Goal: Find specific page/section: Find specific page/section

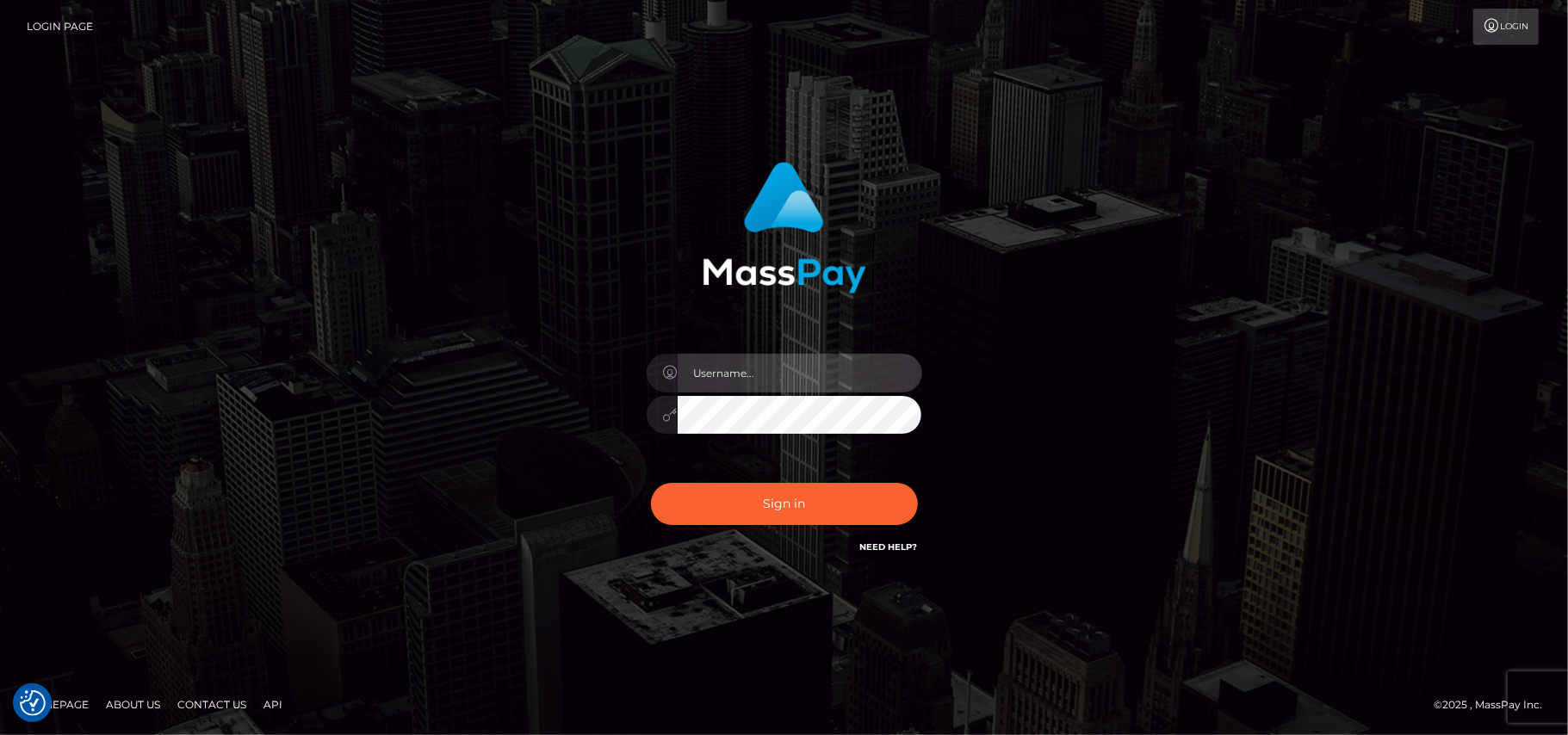
type input "[DOMAIN_NAME]"
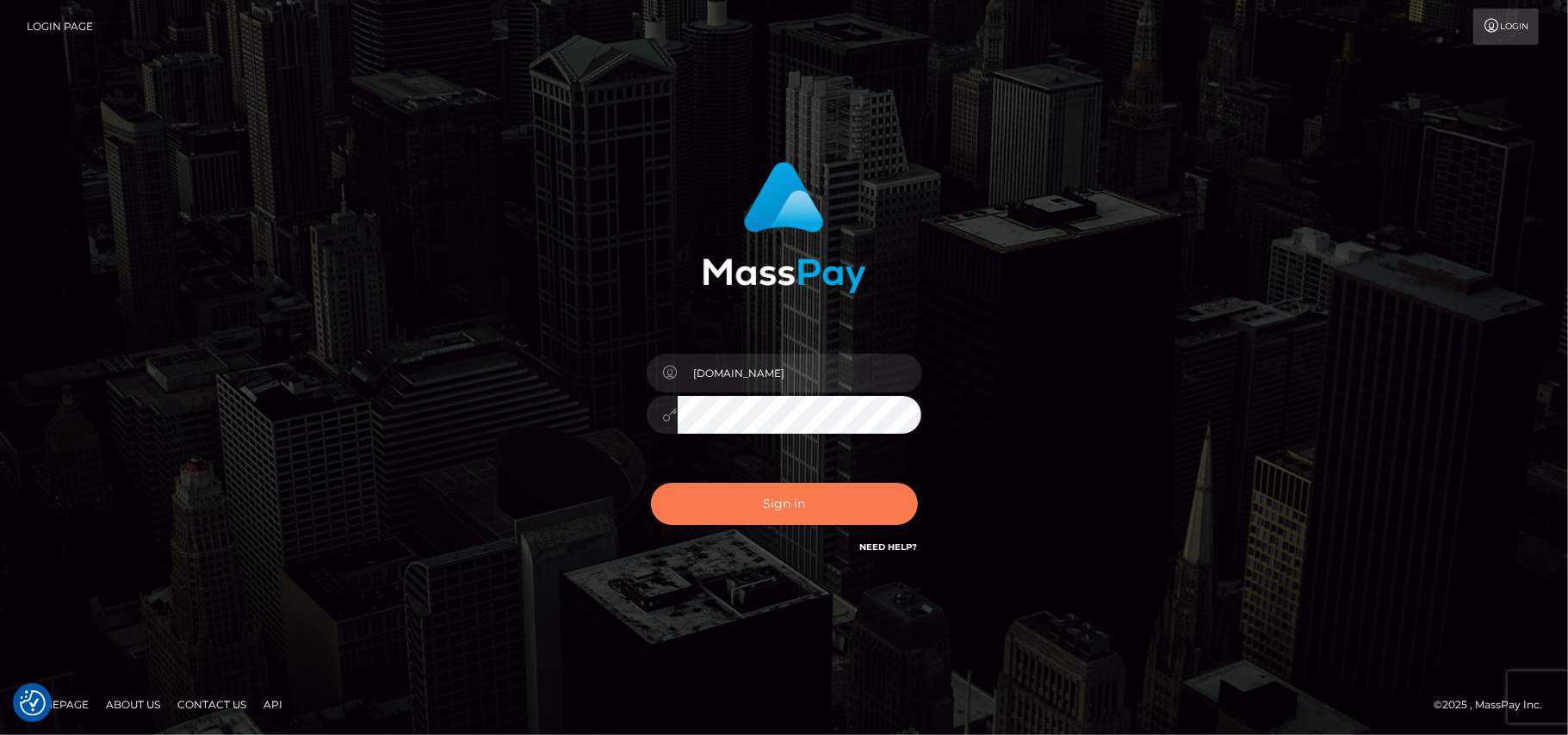
click at [760, 500] on button "Sign in" at bounding box center [784, 504] width 267 height 42
type input "[DOMAIN_NAME]"
click at [794, 498] on button "Sign in" at bounding box center [784, 504] width 267 height 42
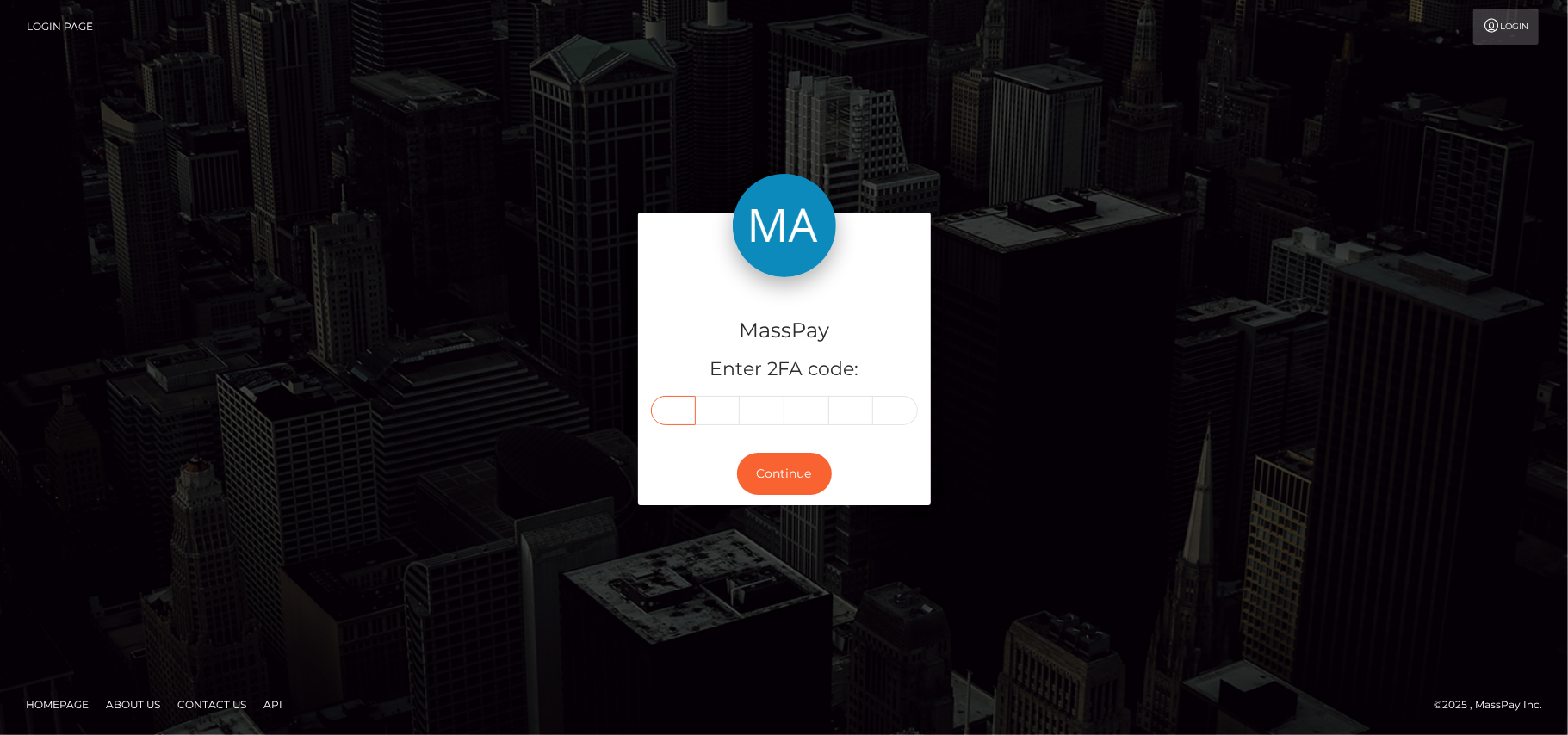
click at [666, 416] on input "text" at bounding box center [673, 411] width 44 height 30
type input "3"
type input "0"
type input "4"
type input "9"
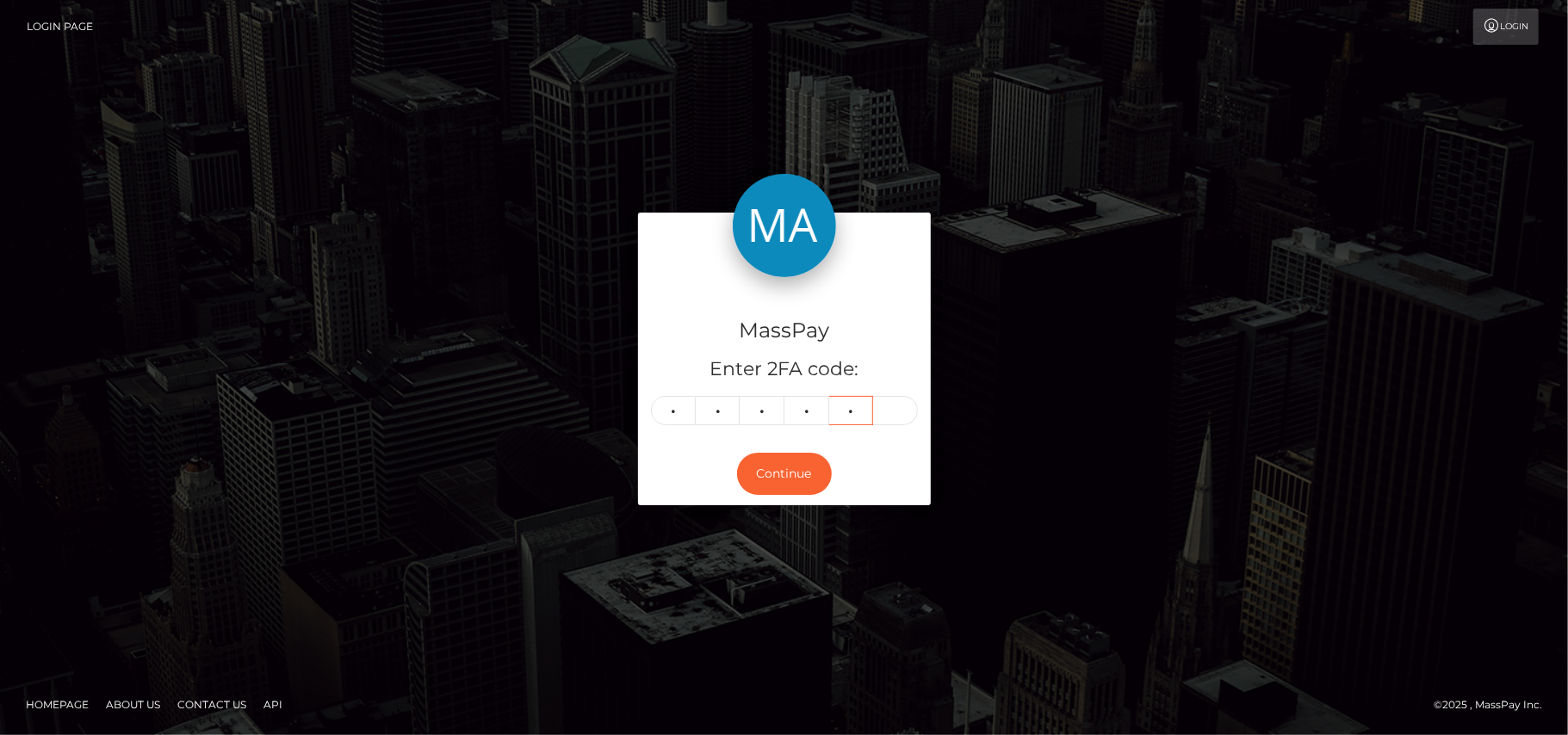
type input "7"
type input "4"
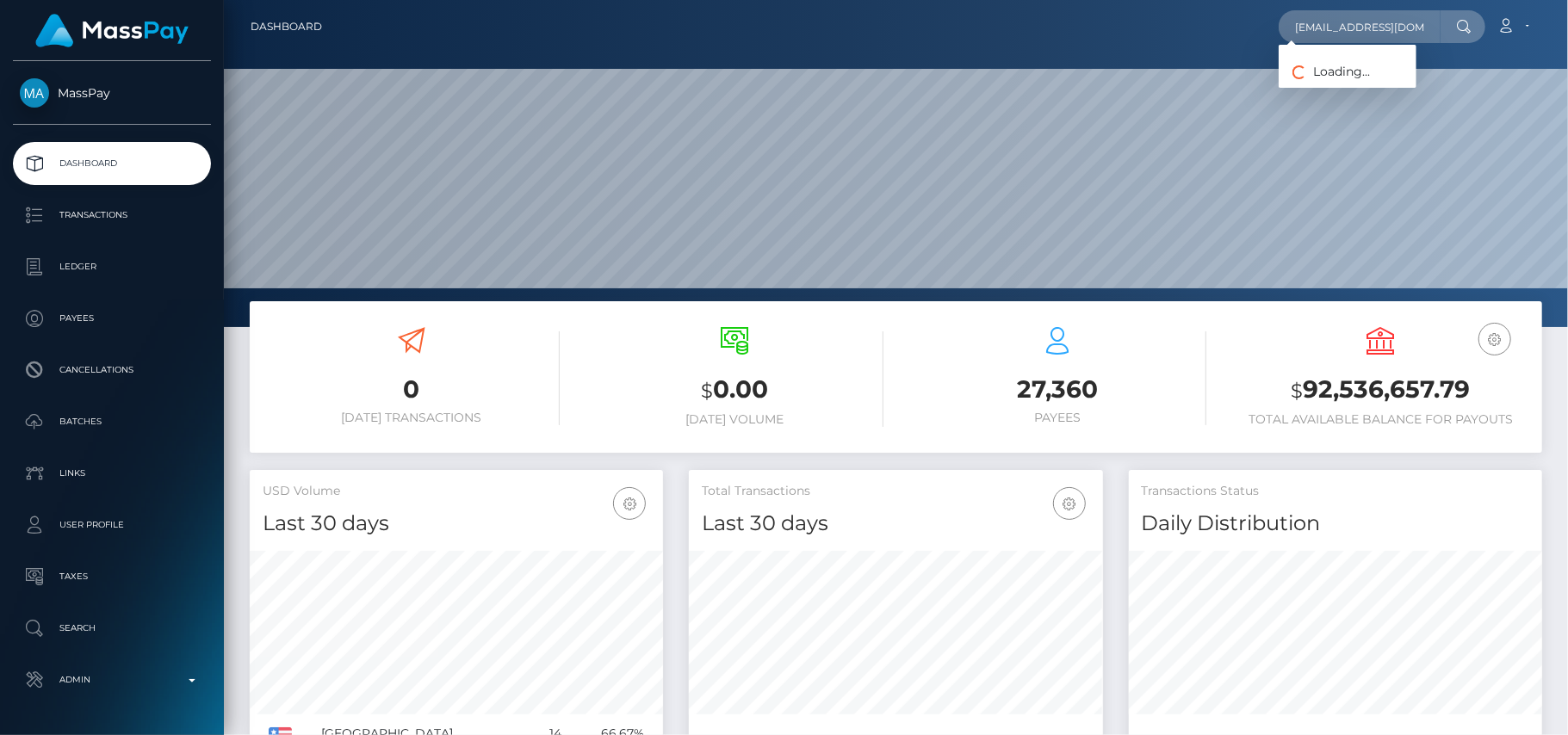
scroll to position [0, 36]
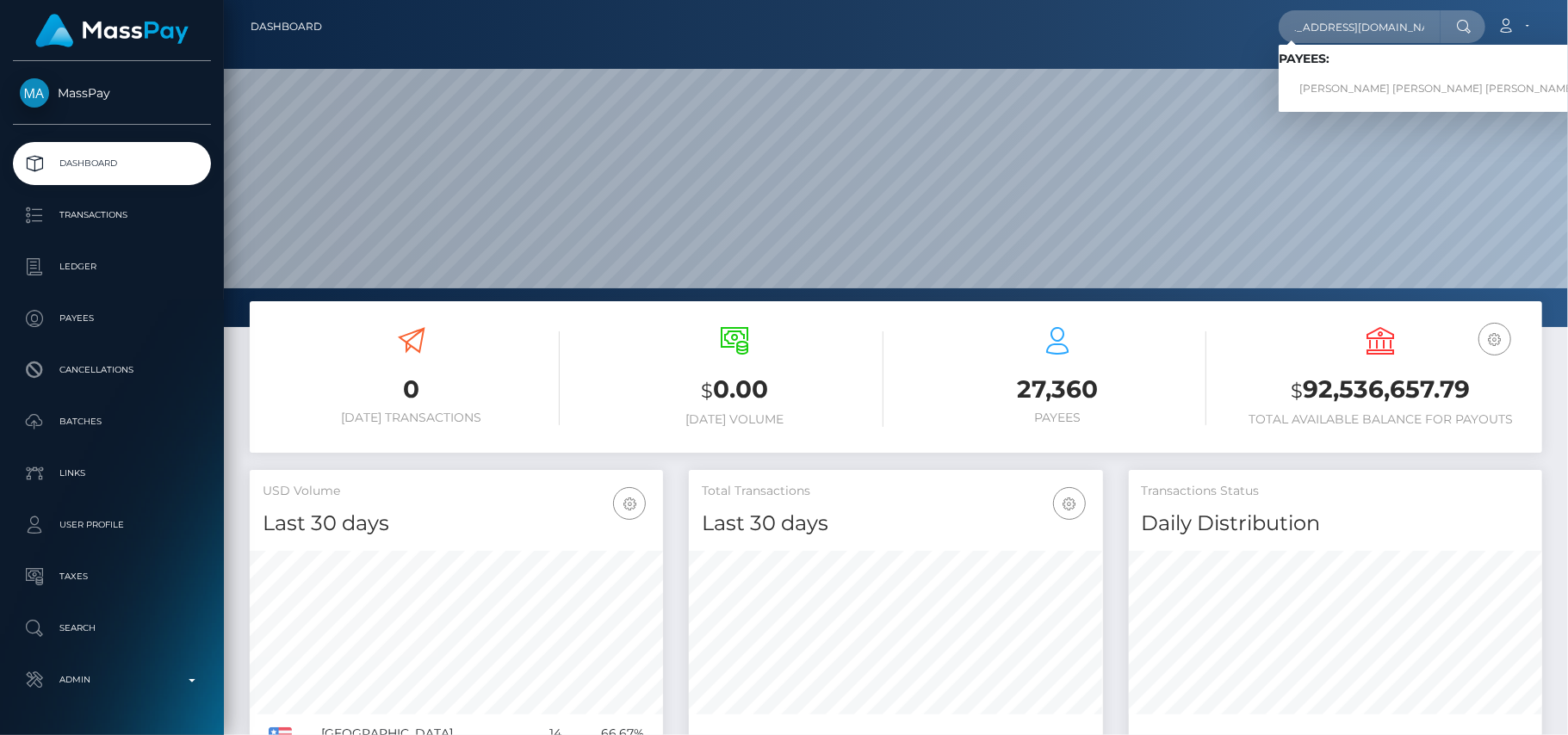
type input "emailforthestreams@gmail.com"
click at [1316, 83] on link "CAROLINA PASSOS CORREIA VILAS BOAS" at bounding box center [1438, 89] width 318 height 32
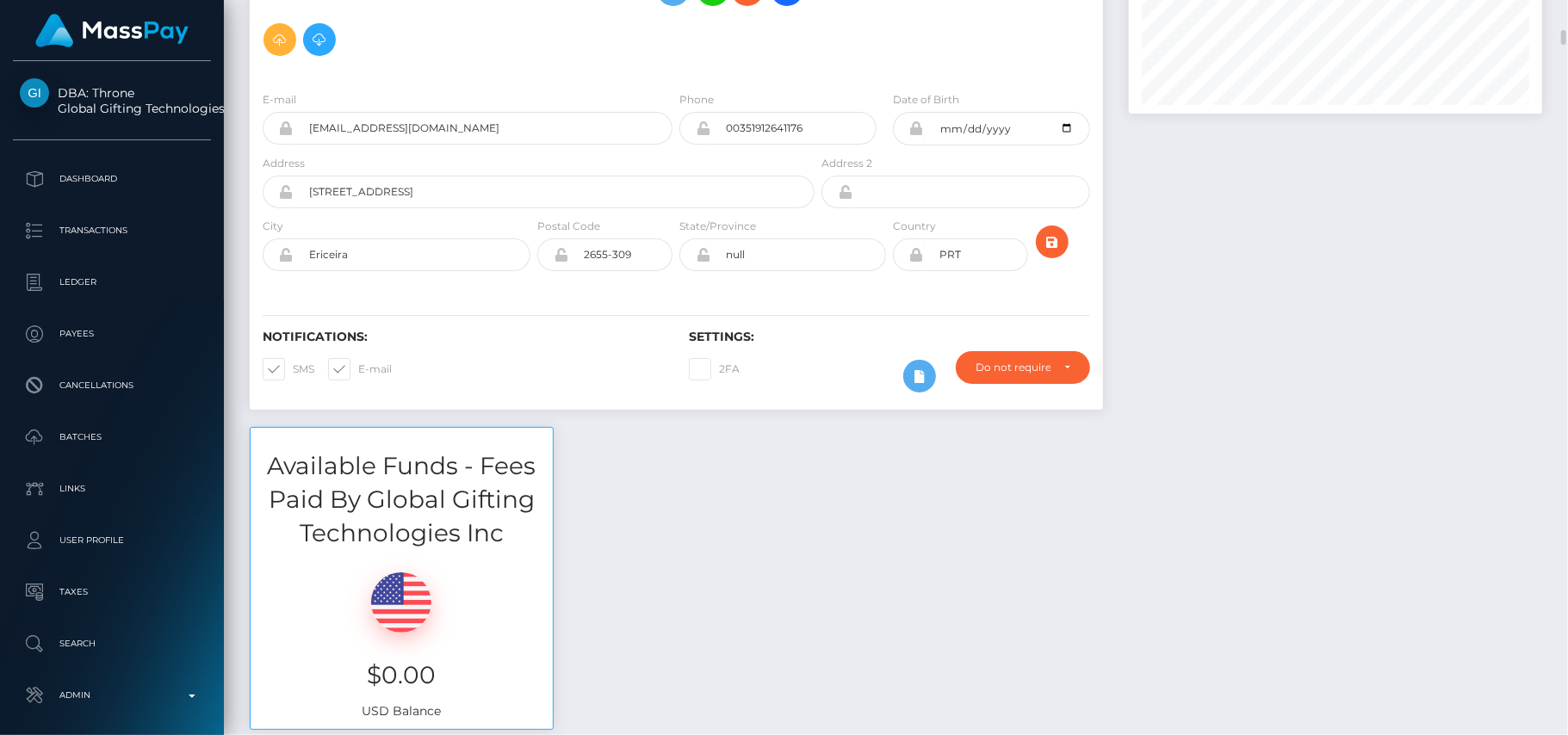
scroll to position [289, 0]
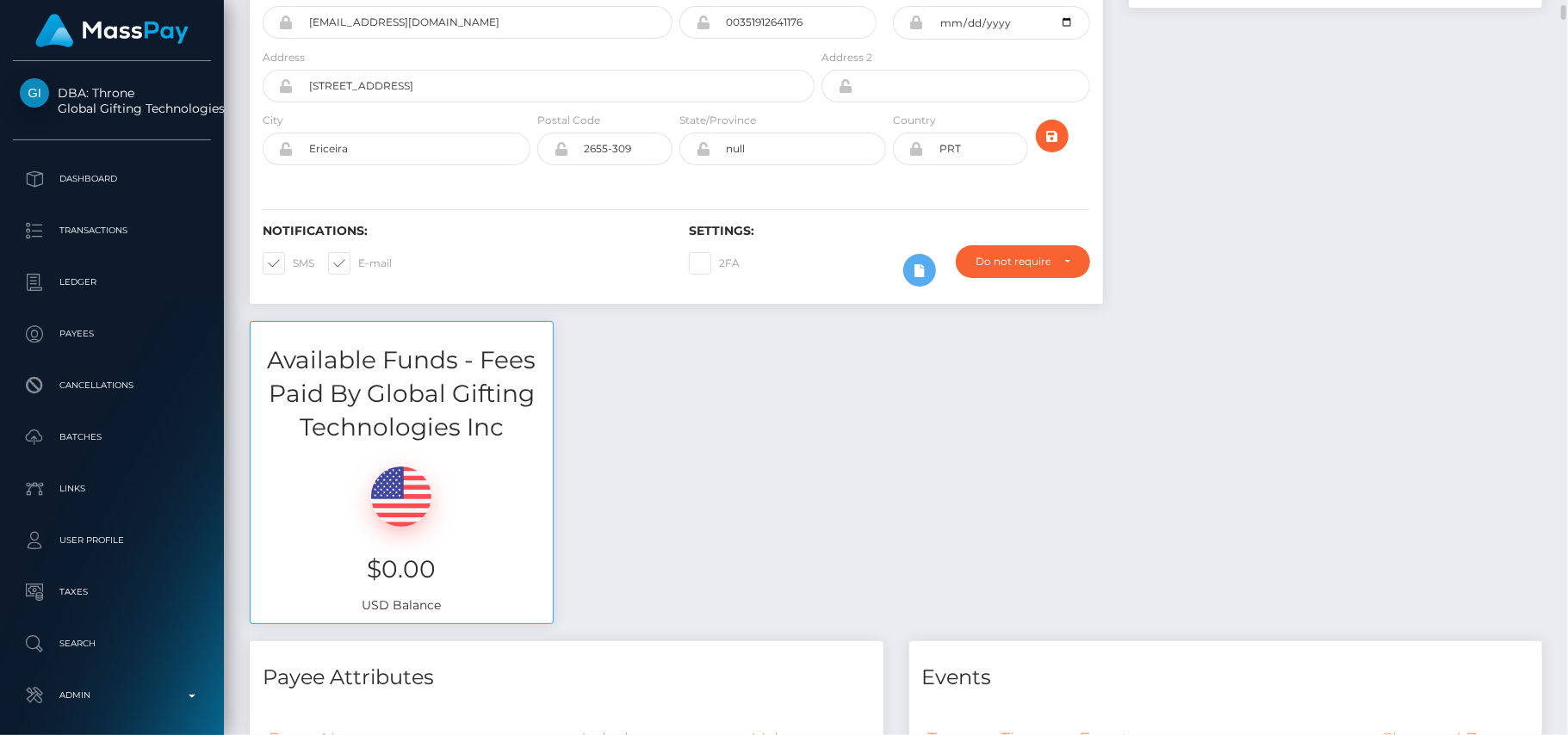
click at [1461, 159] on div at bounding box center [1336, 61] width 440 height 520
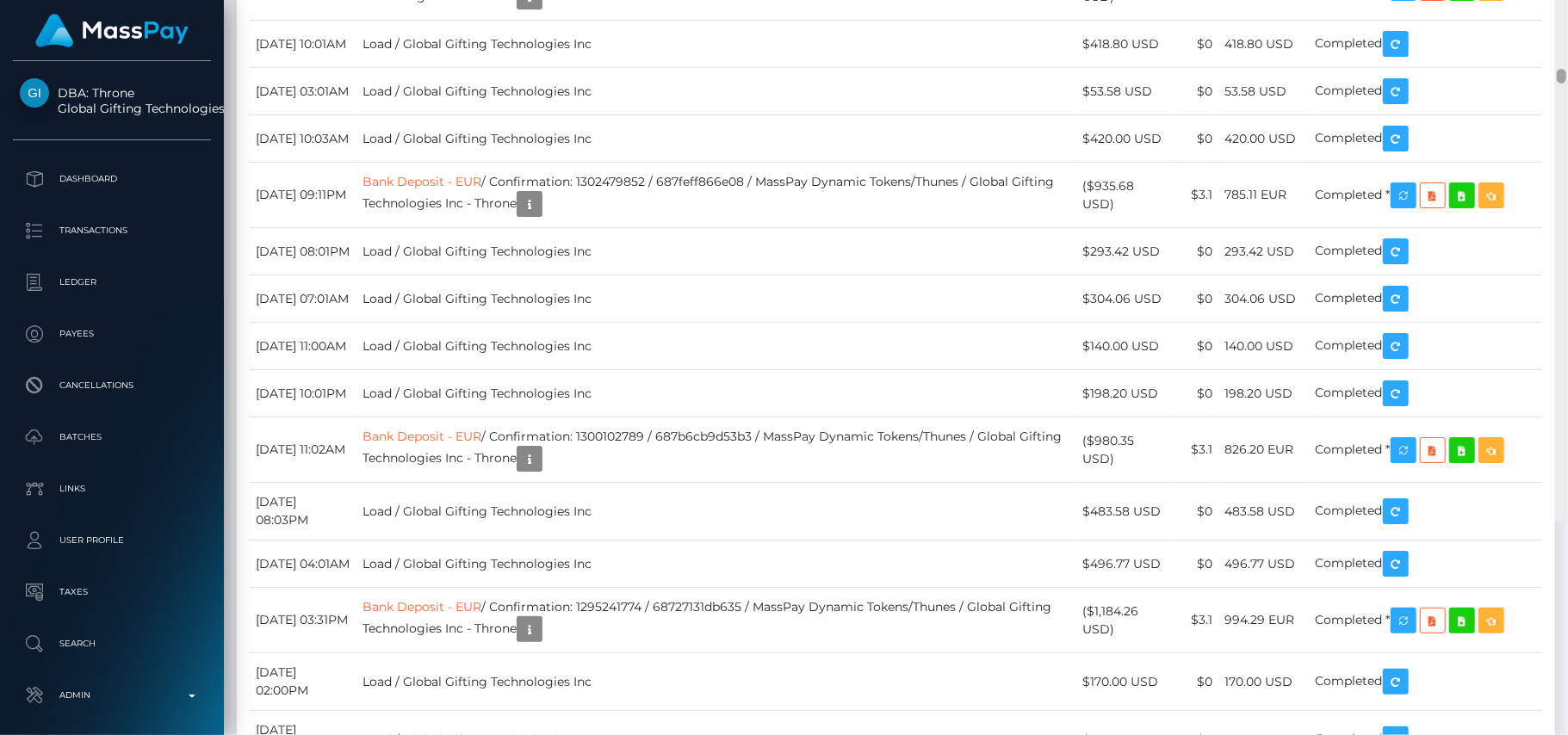
scroll to position [13920, 0]
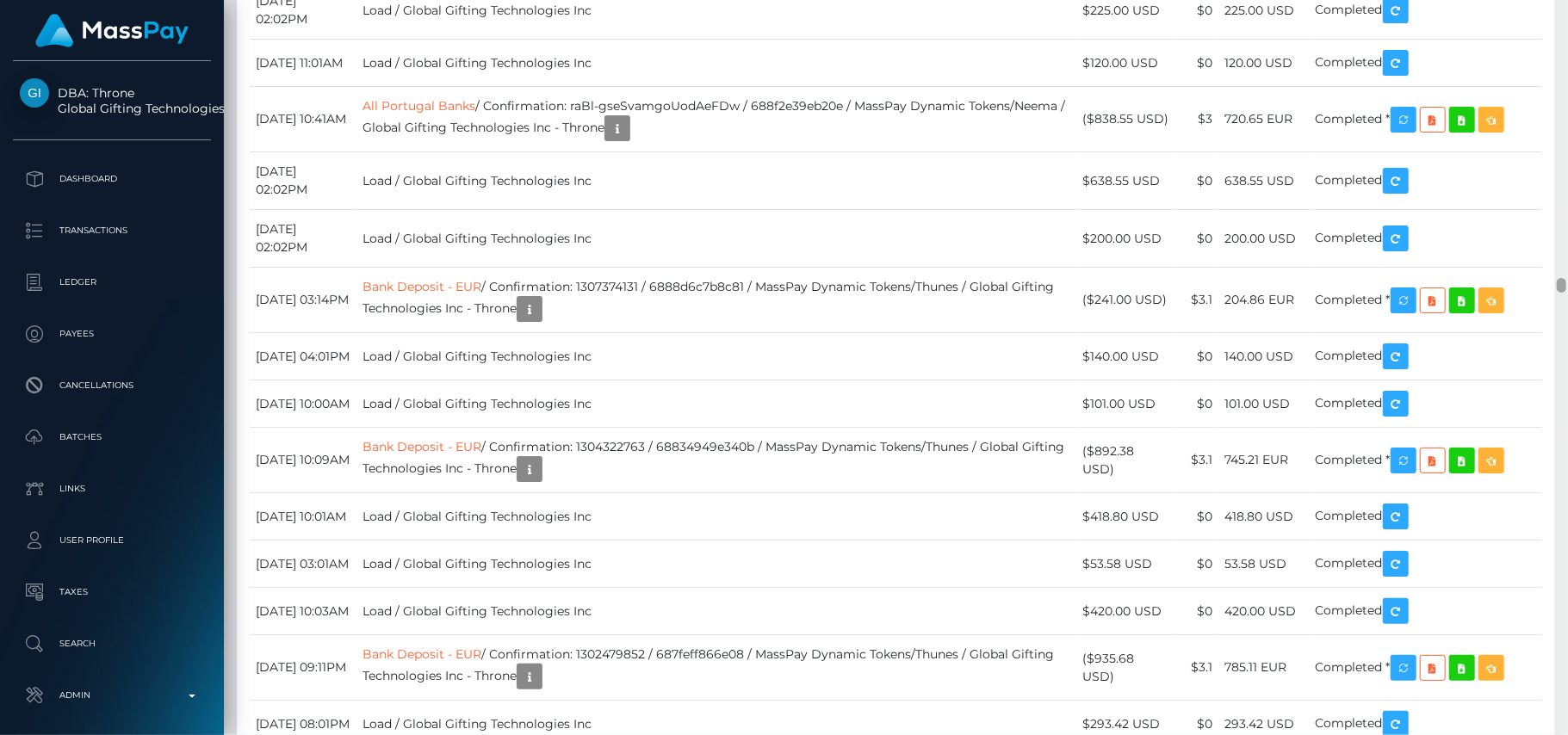
drag, startPoint x: 1561, startPoint y: 26, endPoint x: 1567, endPoint y: 284, distance: 258.1
click at [1567, 284] on div at bounding box center [1562, 368] width 13 height 736
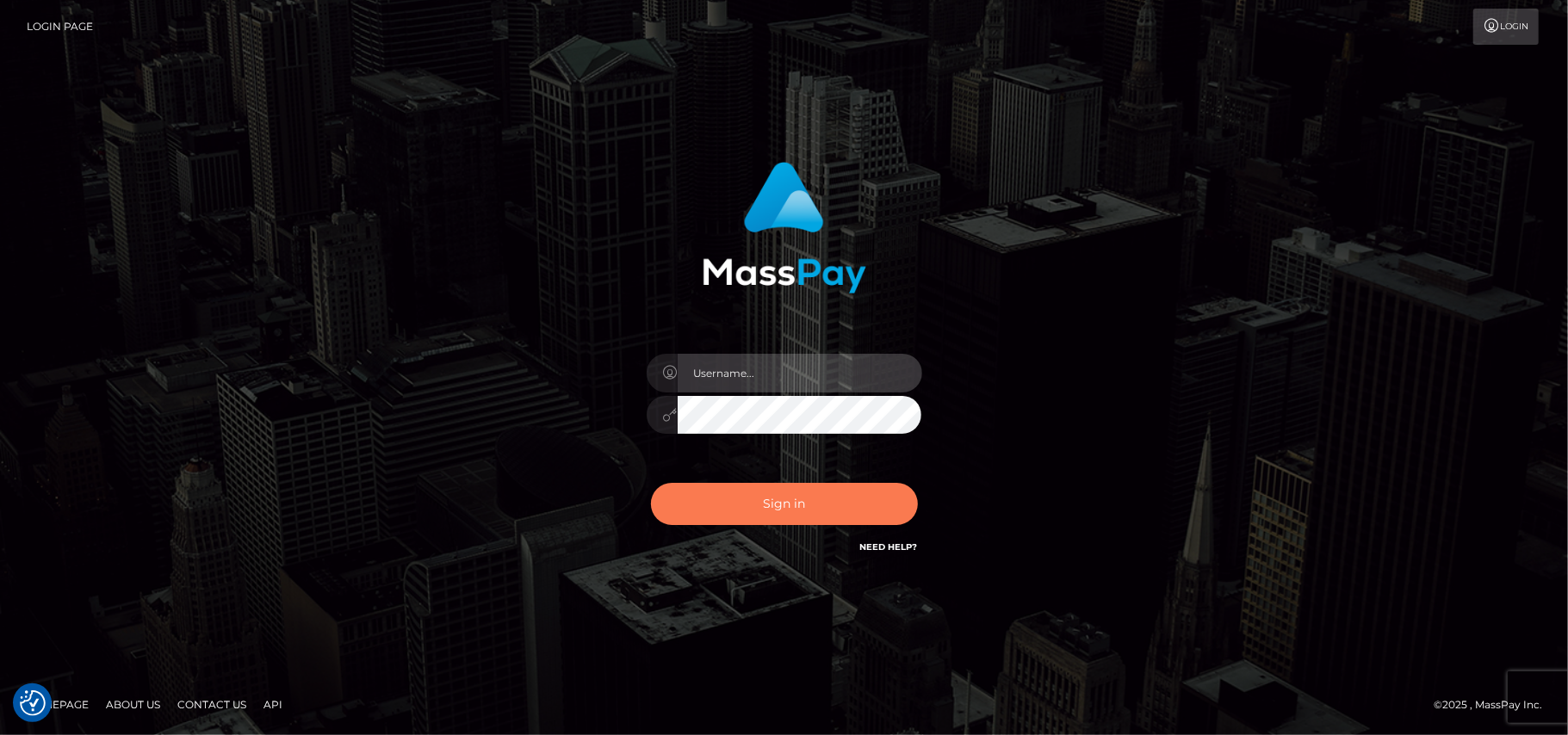
type input "[DOMAIN_NAME]"
click at [778, 507] on button "Sign in" at bounding box center [784, 504] width 267 height 42
type input "Pk.es"
click at [779, 508] on button "Sign in" at bounding box center [784, 504] width 267 height 42
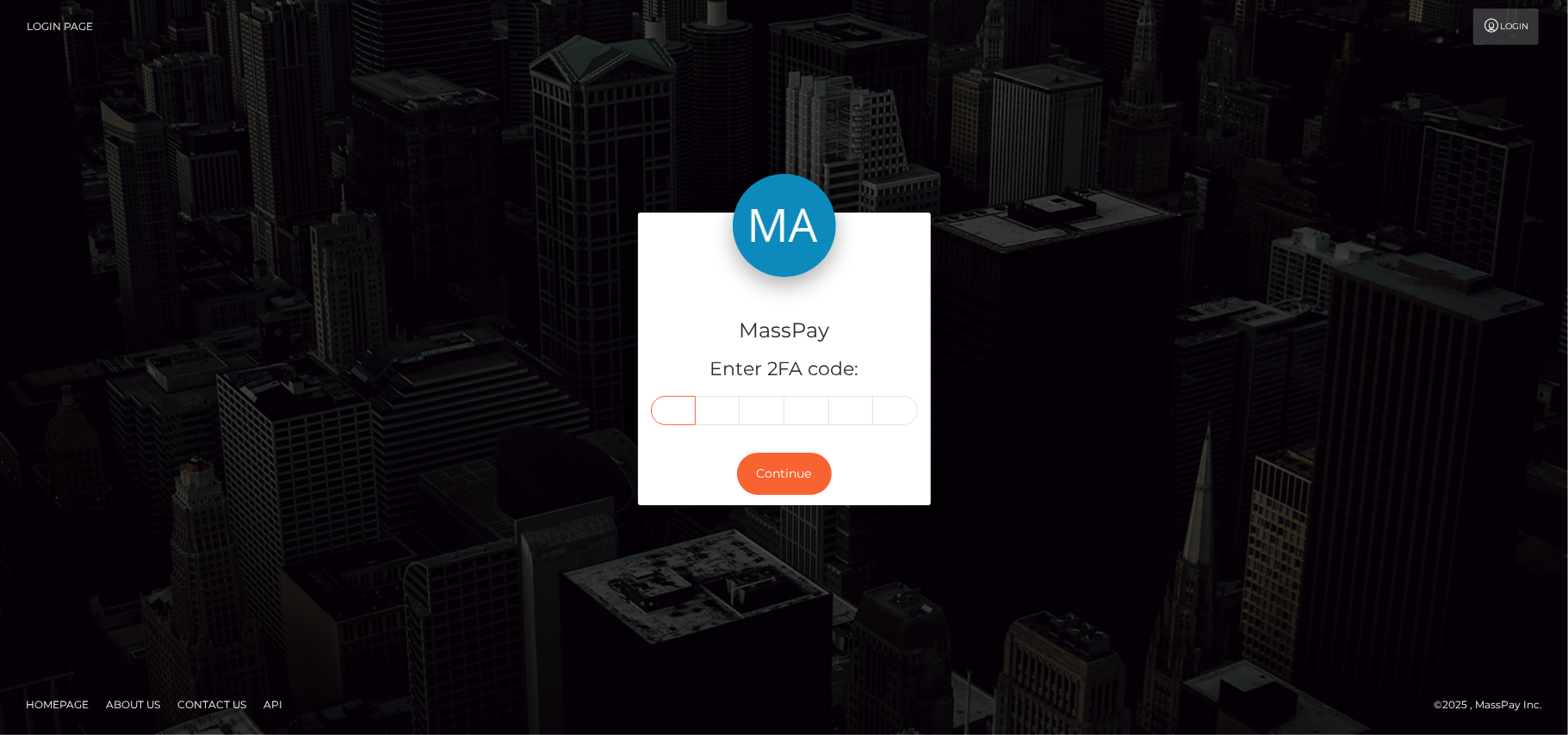
click at [673, 403] on input "text" at bounding box center [673, 411] width 44 height 30
type input "6"
type input "3"
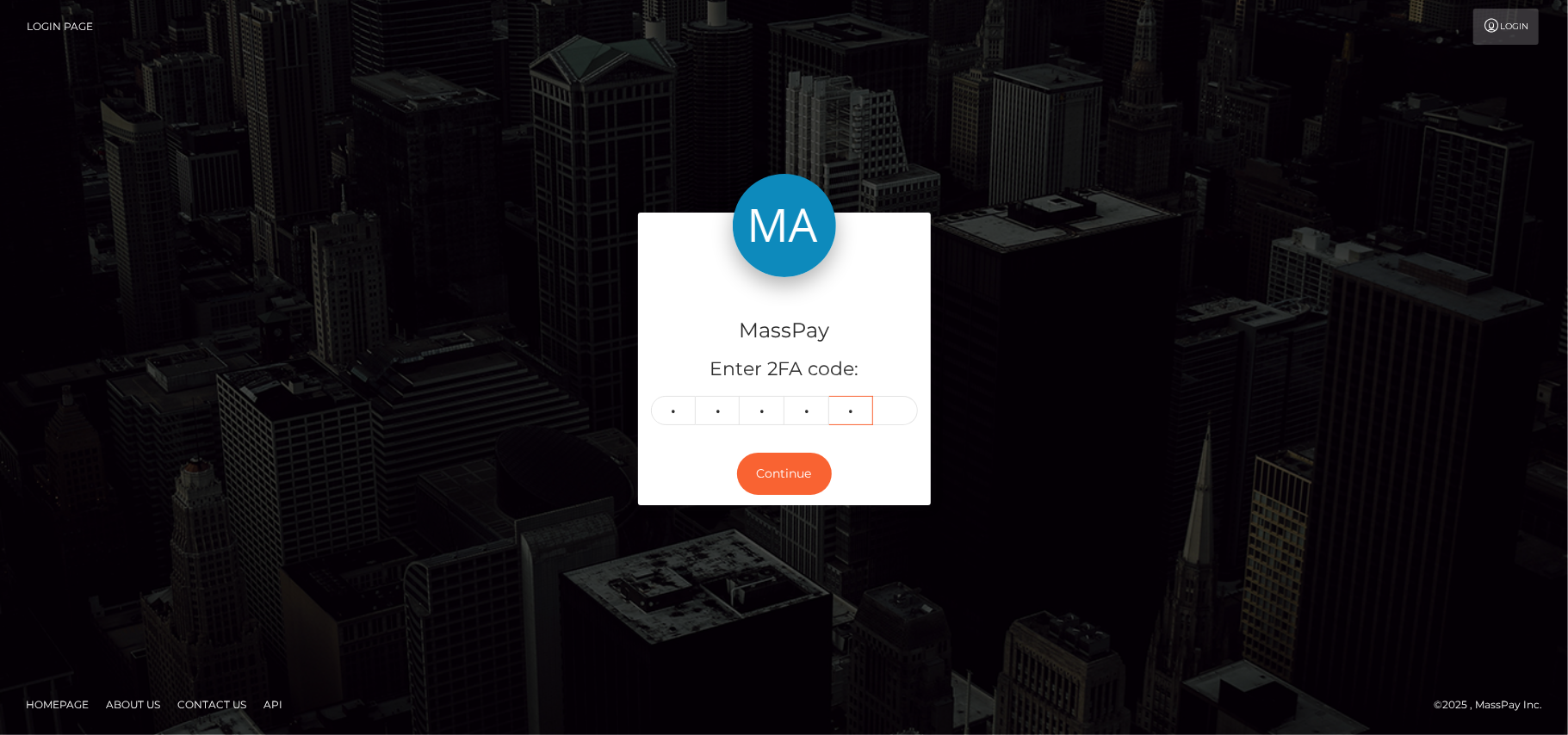
type input "5"
type input "9"
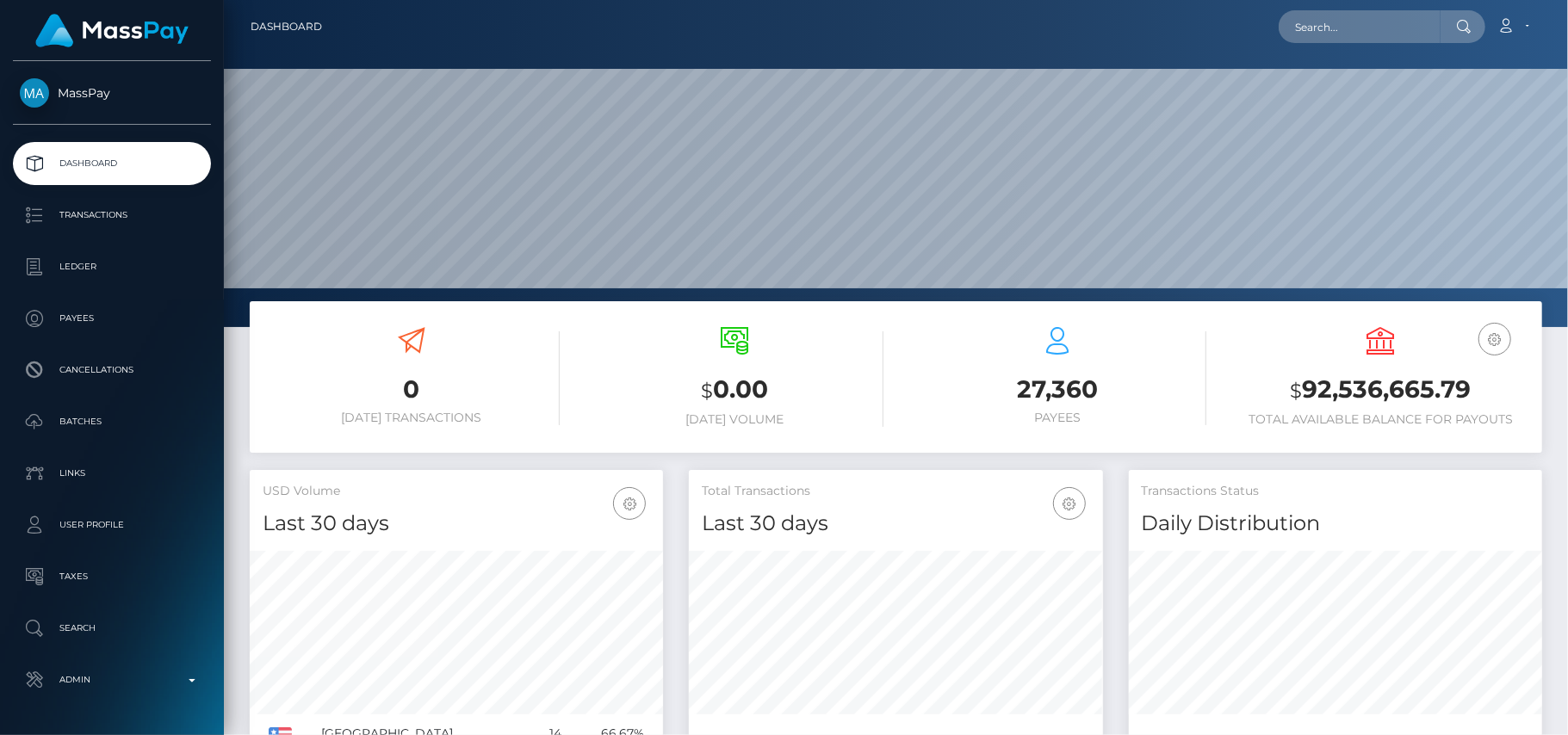
scroll to position [305, 415]
type input "[EMAIL_ADDRESS][DOMAIN_NAME]"
click at [1331, 91] on link "N K DESIGNS LTD" at bounding box center [1347, 89] width 138 height 32
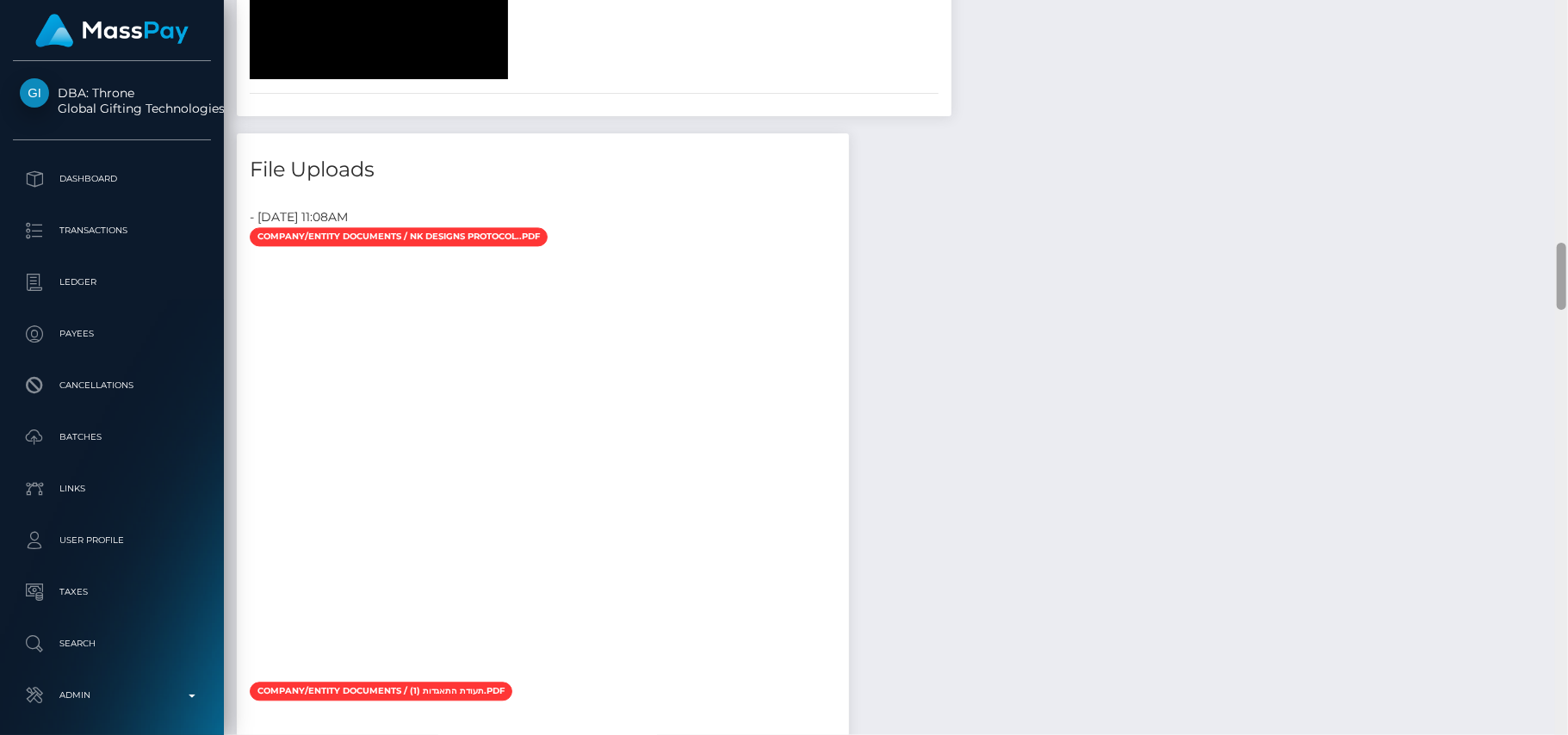
scroll to position [2621, 0]
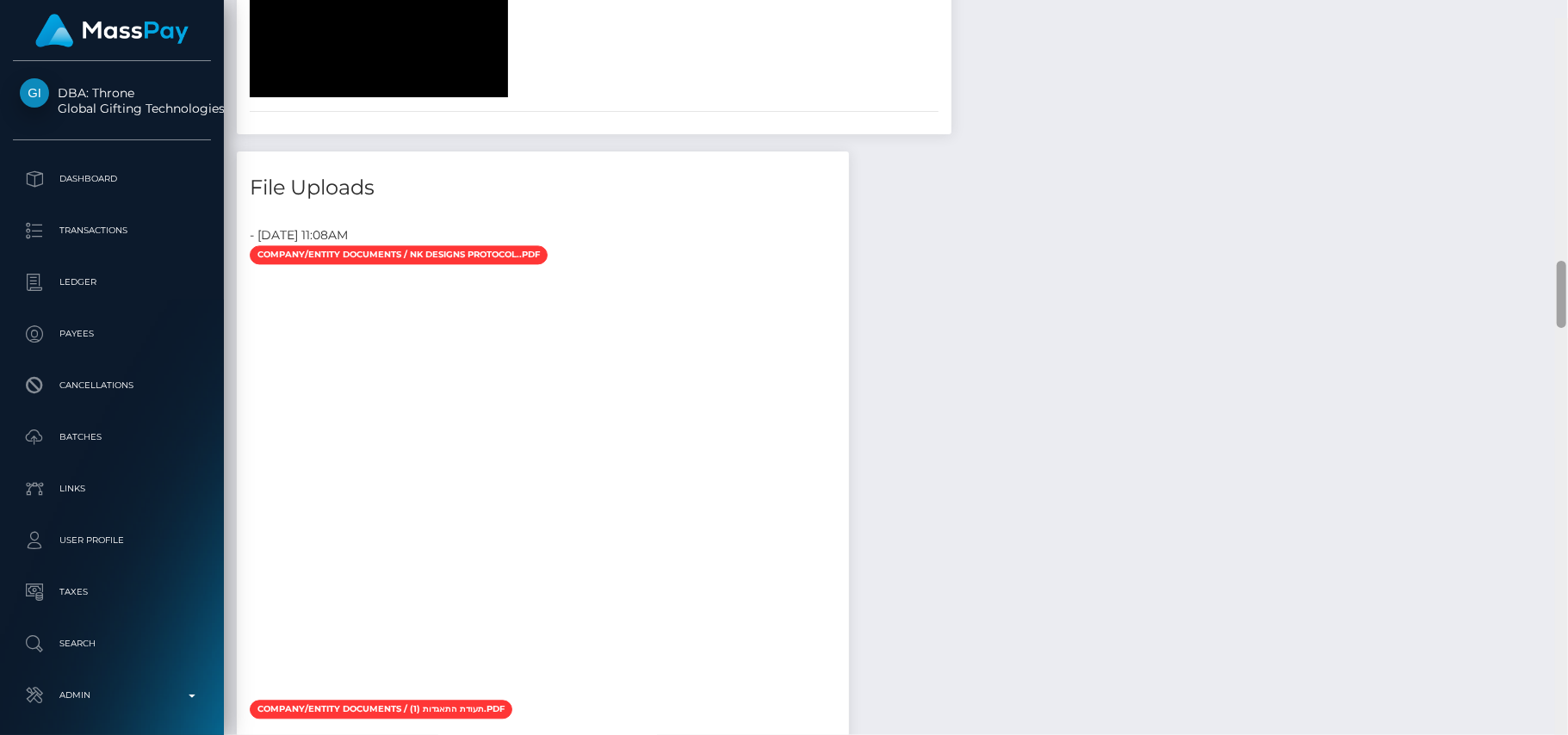
drag, startPoint x: 1562, startPoint y: 72, endPoint x: 1520, endPoint y: 283, distance: 215.1
click at [1520, 283] on div "Customer Profile Loading... Loading..." at bounding box center [896, 368] width 1345 height 735
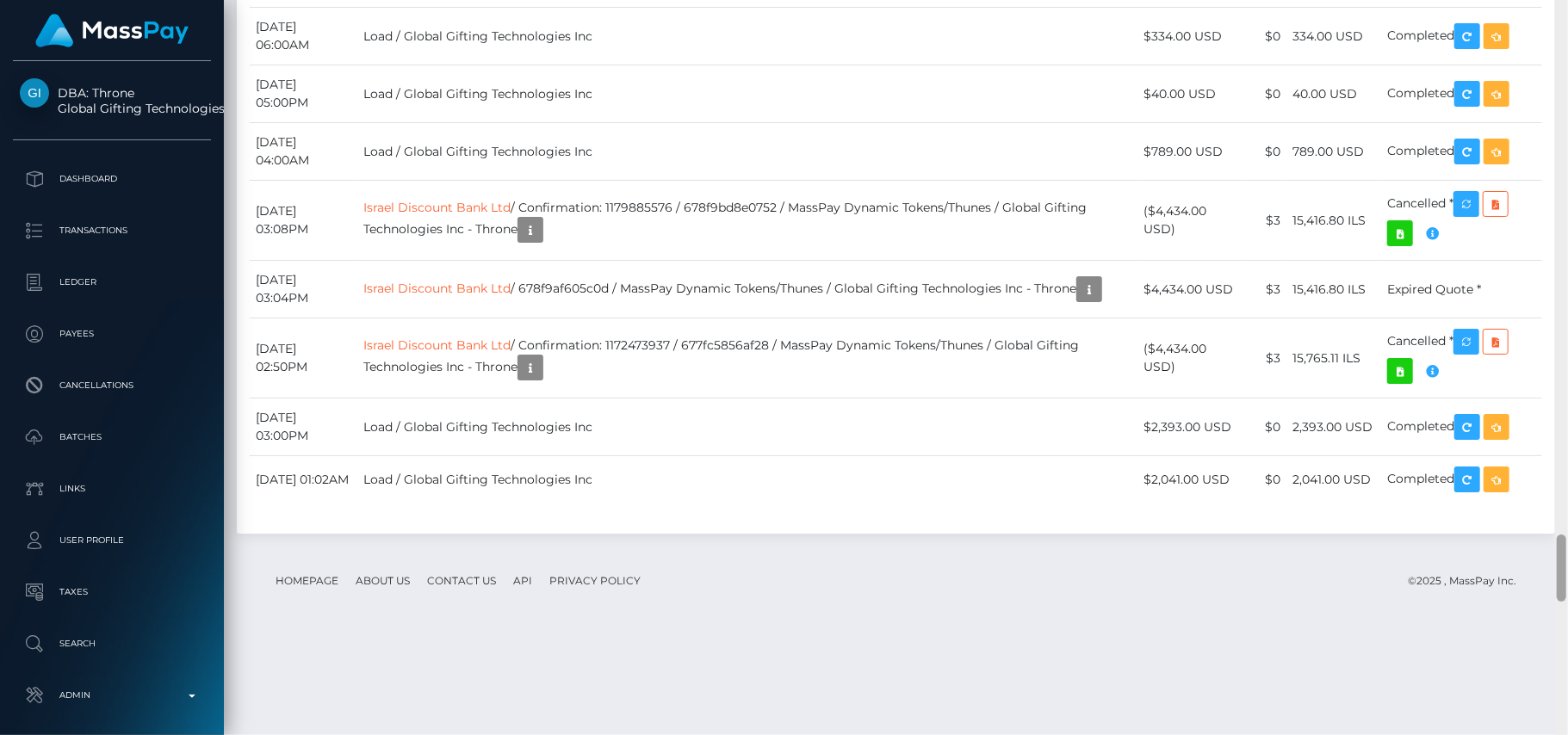
scroll to position [5815, 0]
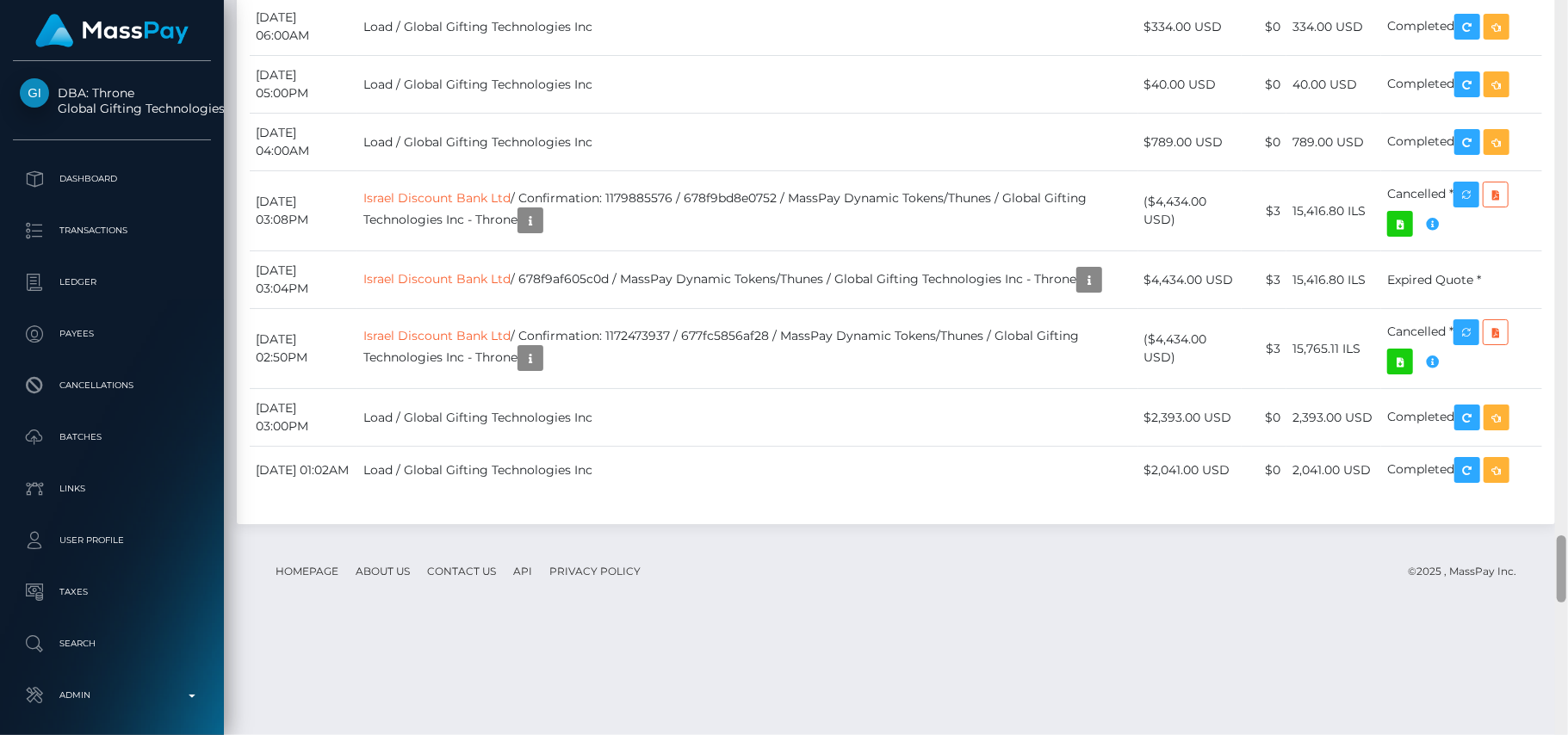
drag, startPoint x: 1559, startPoint y: 251, endPoint x: 1567, endPoint y: 546, distance: 295.1
click at [1567, 546] on div at bounding box center [1562, 368] width 13 height 736
